Goal: Check status

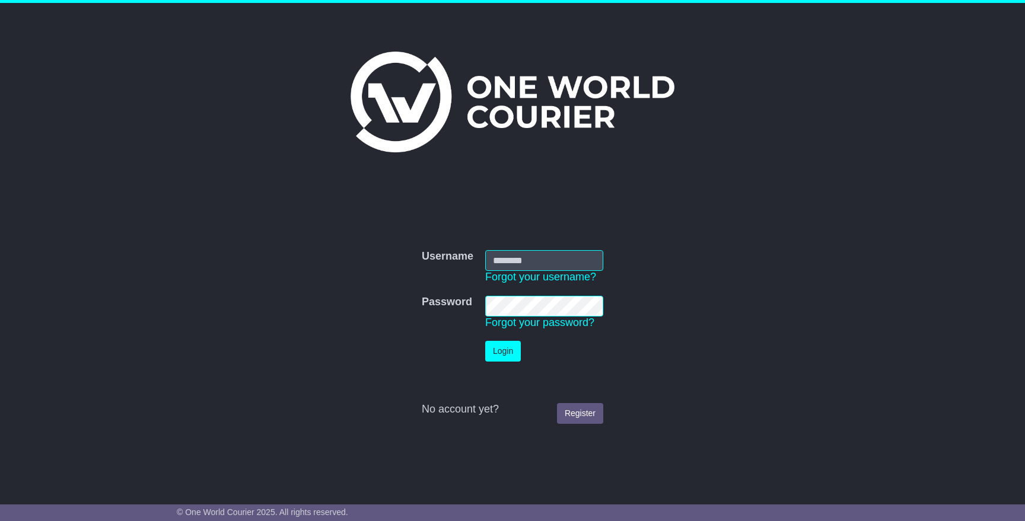
type input "**********"
click at [511, 341] on button "Login" at bounding box center [503, 351] width 36 height 21
